Goal: Task Accomplishment & Management: Manage account settings

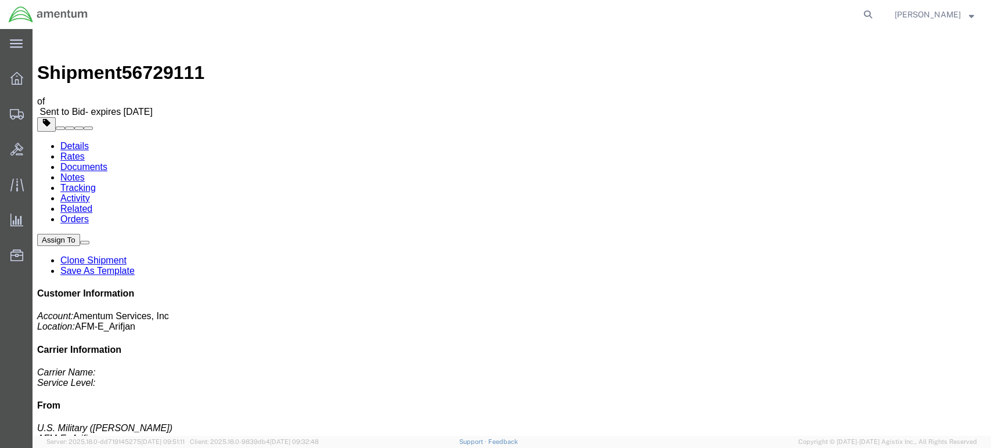
scroll to position [118, 0]
drag, startPoint x: 780, startPoint y: 255, endPoint x: 872, endPoint y: 254, distance: 92.3
copy address "[PERSON_NAME] Air Base (IAF)"
click at [85, 152] on link "Rates" at bounding box center [72, 157] width 24 height 10
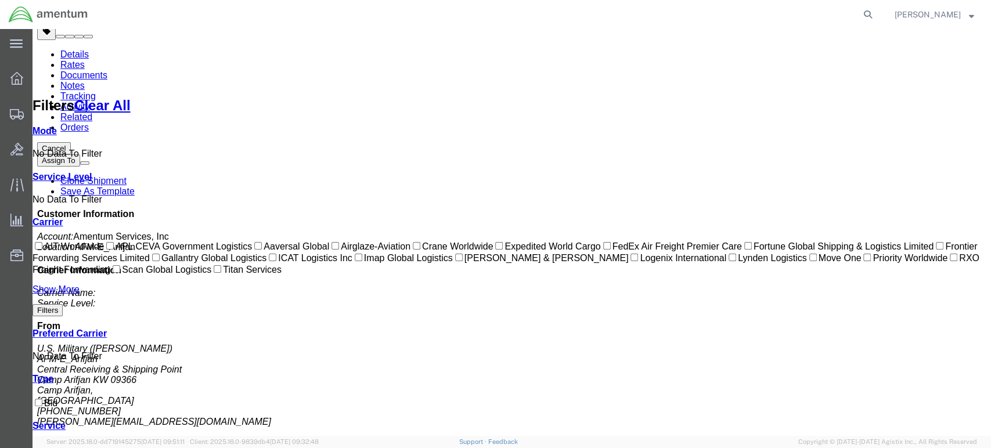
scroll to position [155, 0]
